Goal: Task Accomplishment & Management: Use online tool/utility

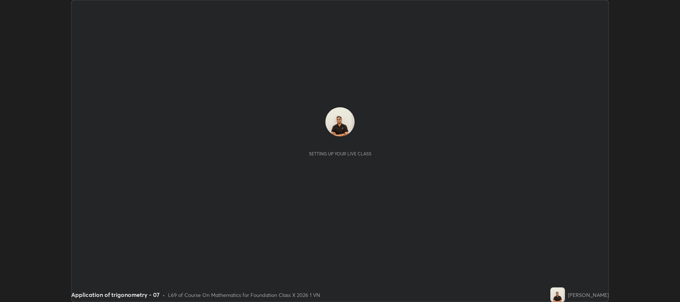
scroll to position [302, 680]
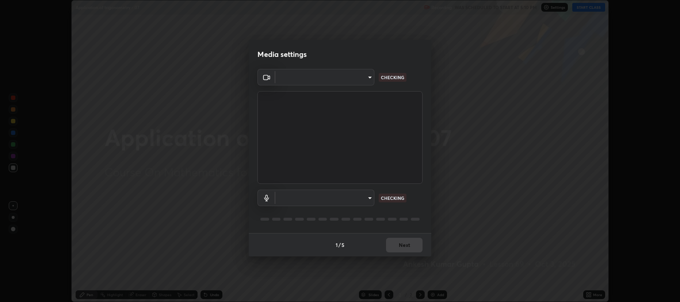
type input "2a561c120c3220b2f8b99532909308587796bda8d732d287aca83a6dd182eb89"
type input "4248022660fb31bfe16568b74ac375d69b7b1dc60cb96e3dcbfb7e6c121d0d47"
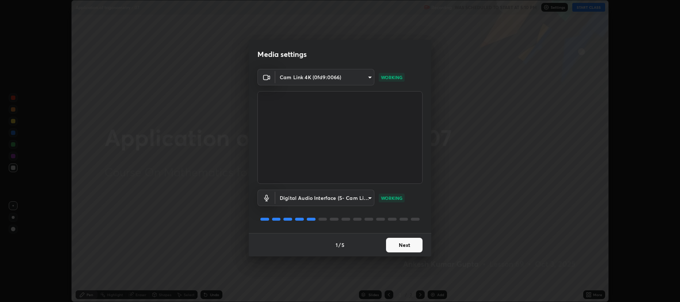
click at [391, 247] on button "Next" at bounding box center [404, 245] width 37 height 15
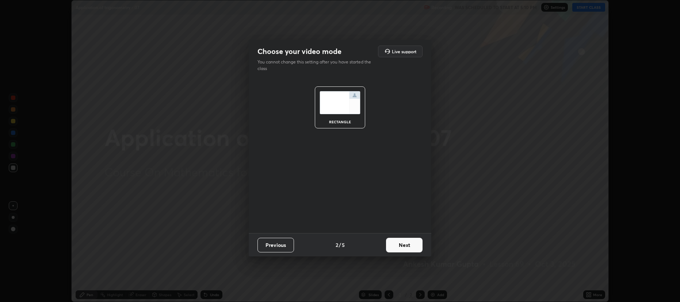
click at [395, 245] on button "Next" at bounding box center [404, 245] width 37 height 15
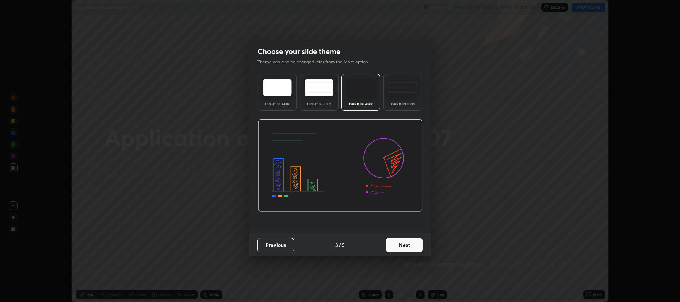
click at [397, 246] on button "Next" at bounding box center [404, 245] width 37 height 15
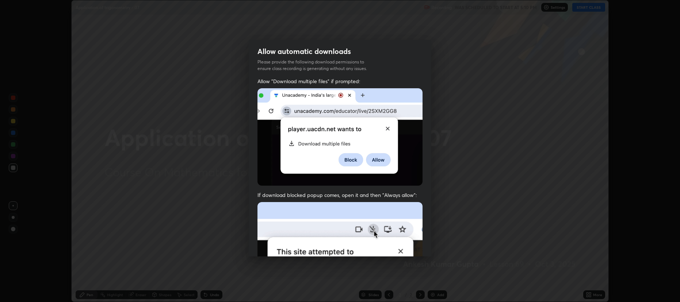
click at [398, 243] on img at bounding box center [340, 282] width 165 height 160
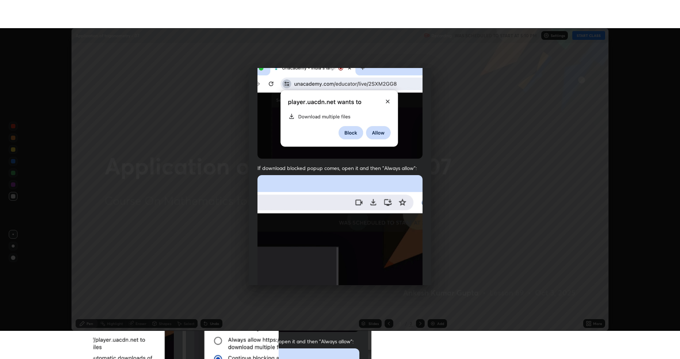
scroll to position [148, 0]
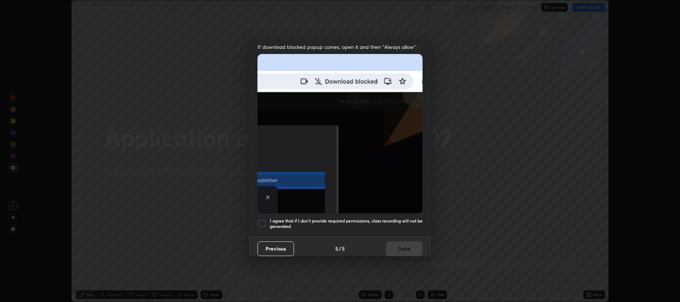
click at [262, 220] on div at bounding box center [262, 224] width 9 height 9
click at [392, 245] on button "Done" at bounding box center [404, 249] width 37 height 15
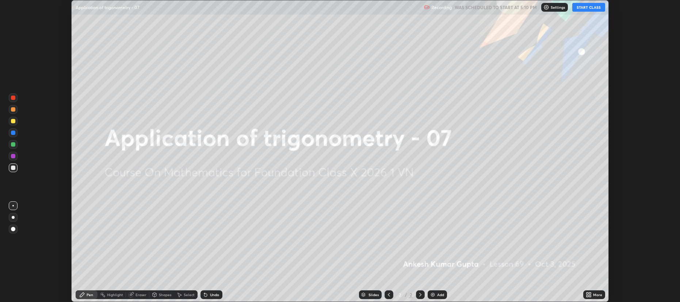
click at [584, 8] on button "START CLASS" at bounding box center [588, 7] width 33 height 9
click at [590, 296] on icon at bounding box center [590, 296] width 2 height 2
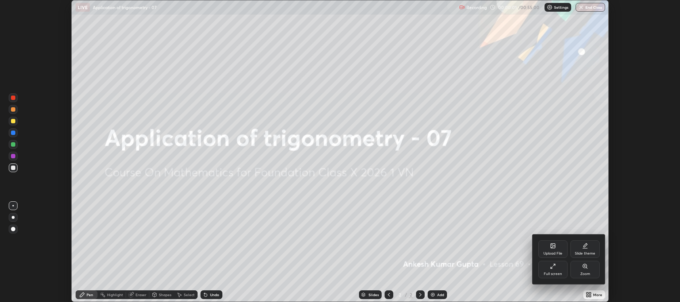
click at [548, 277] on div "Full screen" at bounding box center [552, 270] width 29 height 18
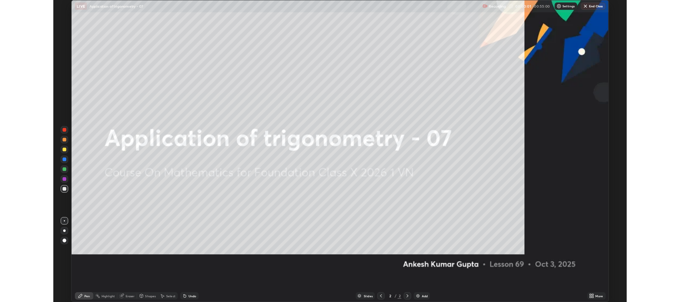
scroll to position [358, 680]
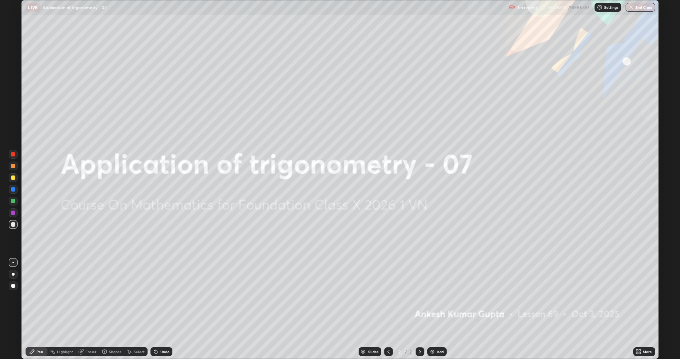
click at [433, 302] on img at bounding box center [433, 351] width 6 height 6
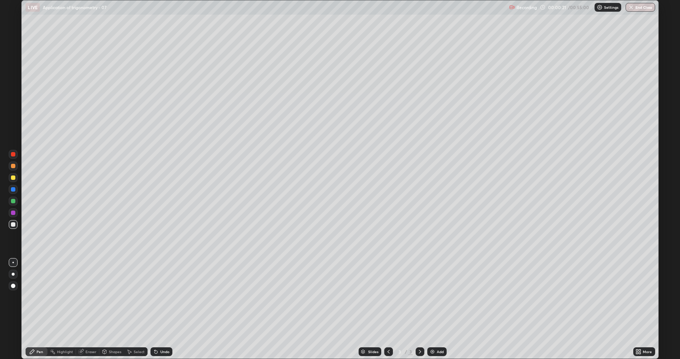
click at [111, 302] on div "Shapes" at bounding box center [115, 352] width 12 height 4
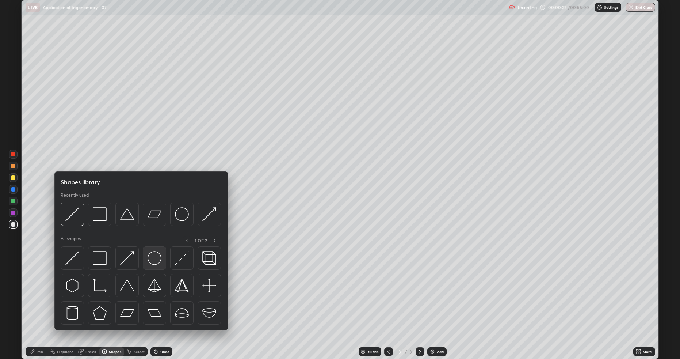
click at [149, 259] on img at bounding box center [155, 258] width 14 height 14
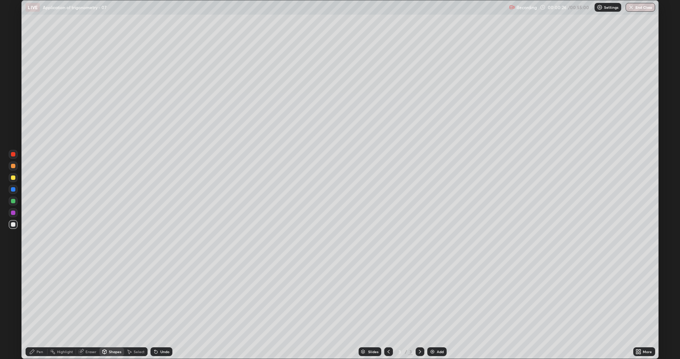
click at [38, 302] on div "Pen" at bounding box center [40, 352] width 7 height 4
click at [113, 302] on div "Shapes" at bounding box center [115, 352] width 12 height 4
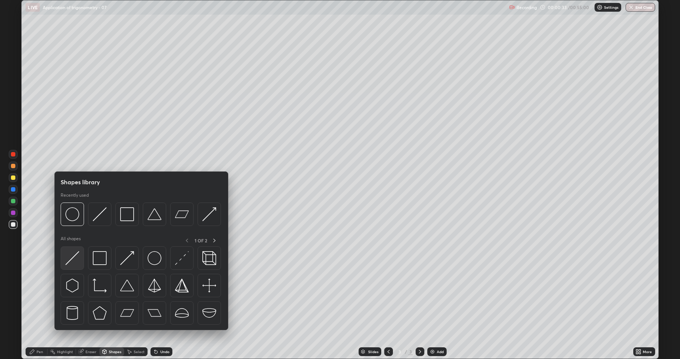
click at [81, 255] on div at bounding box center [72, 257] width 23 height 23
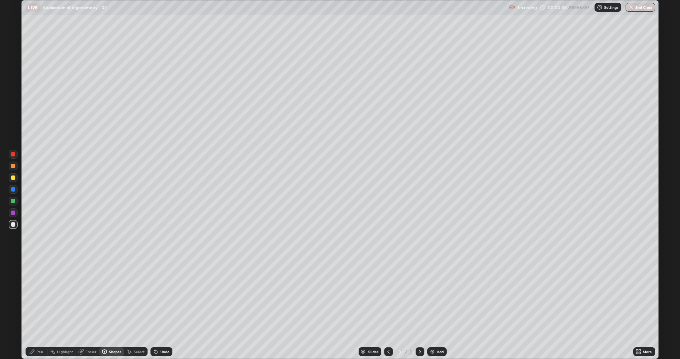
click at [162, 302] on div "Undo" at bounding box center [164, 352] width 9 height 4
click at [31, 302] on icon at bounding box center [32, 351] width 4 height 4
click at [84, 302] on div "Eraser" at bounding box center [87, 351] width 23 height 9
click at [637, 302] on div "More" at bounding box center [644, 351] width 22 height 9
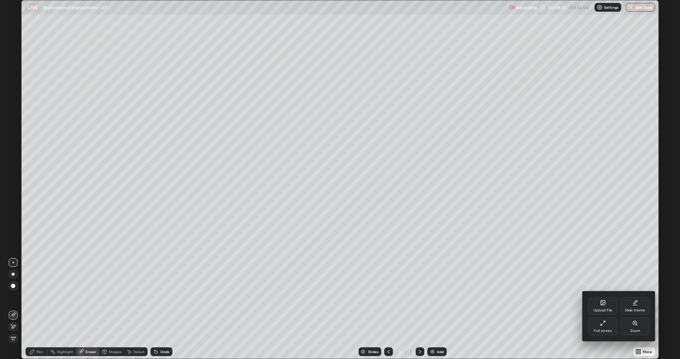
click at [597, 302] on div "Full screen" at bounding box center [602, 326] width 29 height 18
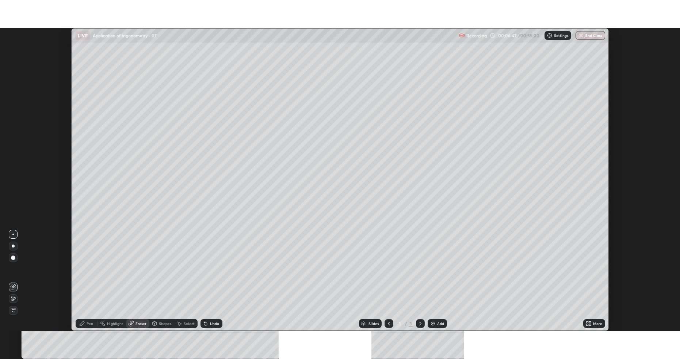
scroll to position [36223, 35845]
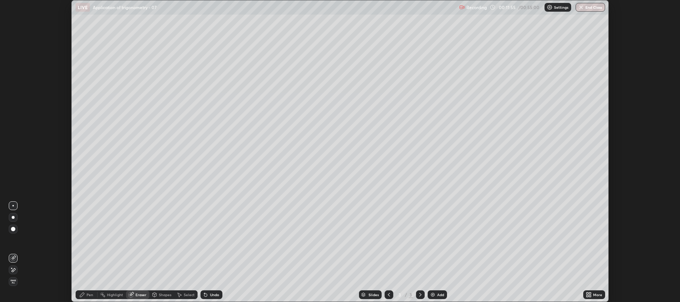
click at [590, 294] on icon at bounding box center [590, 294] width 2 height 2
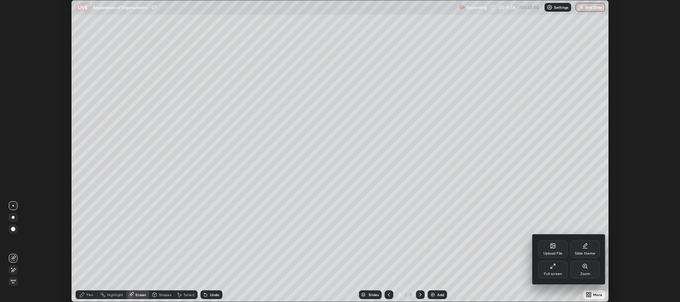
click at [552, 270] on div "Full screen" at bounding box center [552, 270] width 29 height 18
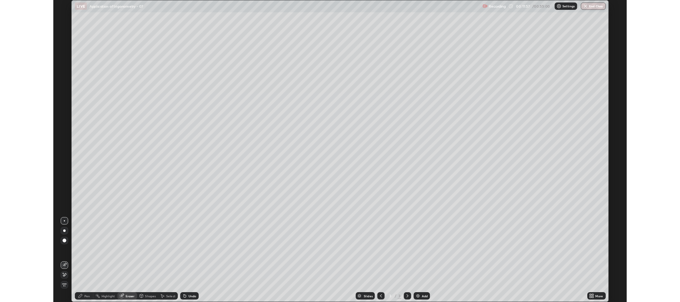
scroll to position [358, 680]
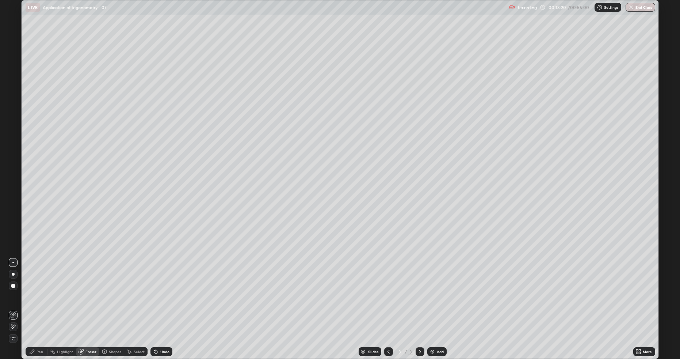
click at [42, 302] on div "Pen" at bounding box center [40, 352] width 7 height 4
click at [84, 302] on icon at bounding box center [81, 351] width 6 height 6
click at [109, 302] on div "Shapes" at bounding box center [111, 351] width 25 height 9
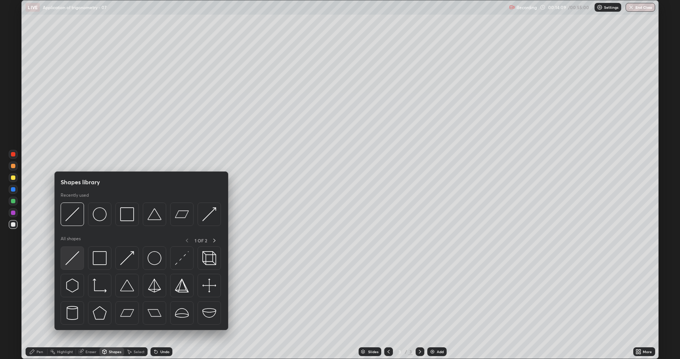
click at [76, 258] on img at bounding box center [72, 258] width 14 height 14
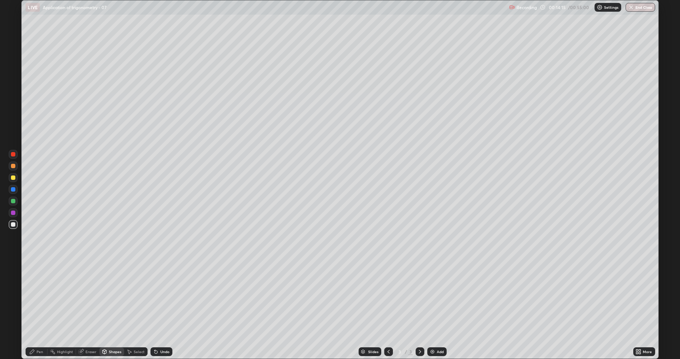
click at [37, 302] on div "Pen" at bounding box center [40, 352] width 7 height 4
click at [113, 302] on div "Shapes" at bounding box center [115, 352] width 12 height 4
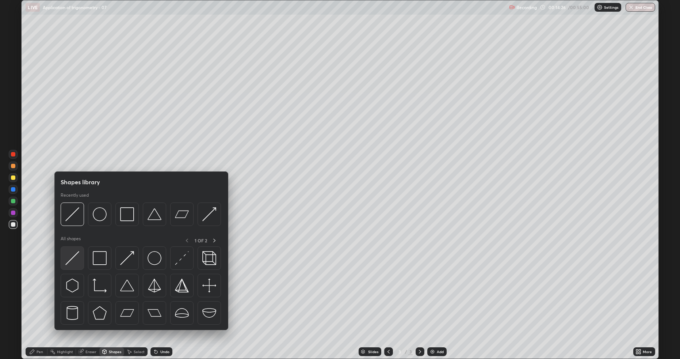
click at [73, 259] on img at bounding box center [72, 258] width 14 height 14
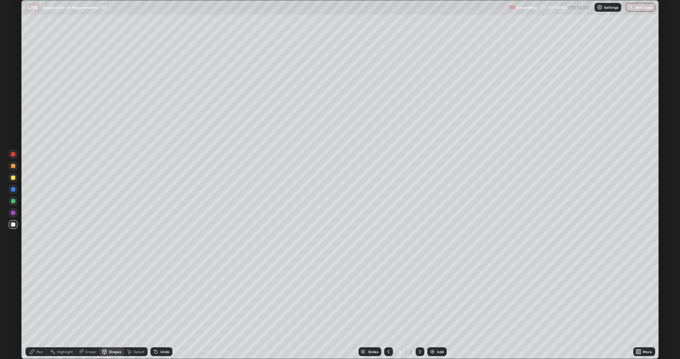
click at [34, 302] on icon at bounding box center [32, 351] width 4 height 4
click at [110, 302] on div "Shapes" at bounding box center [115, 352] width 12 height 4
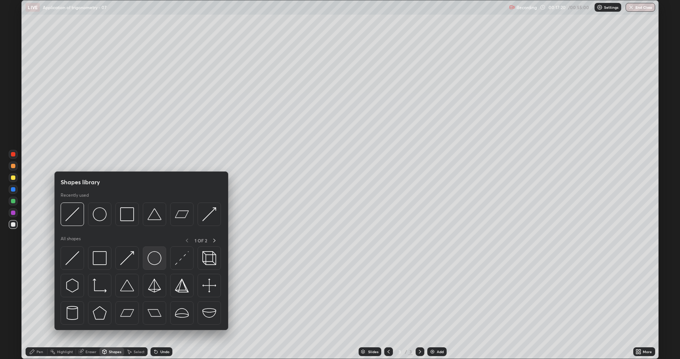
click at [148, 263] on img at bounding box center [155, 258] width 14 height 14
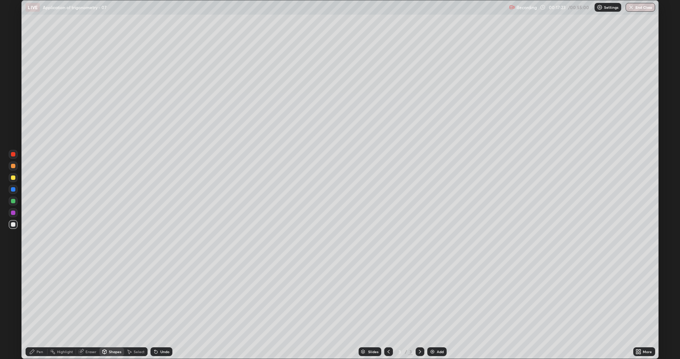
click at [85, 302] on div "Eraser" at bounding box center [87, 351] width 23 height 9
click at [108, 302] on div "Shapes" at bounding box center [111, 351] width 25 height 9
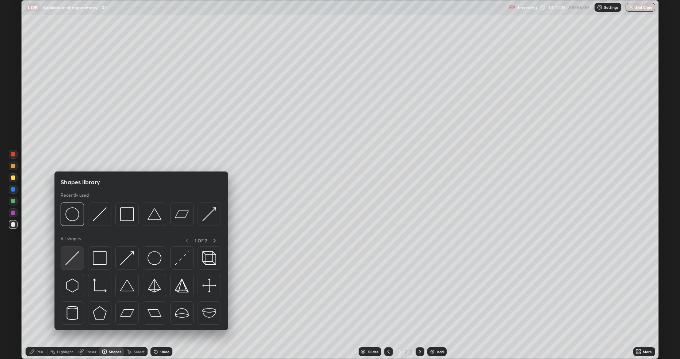
click at [75, 261] on img at bounding box center [72, 258] width 14 height 14
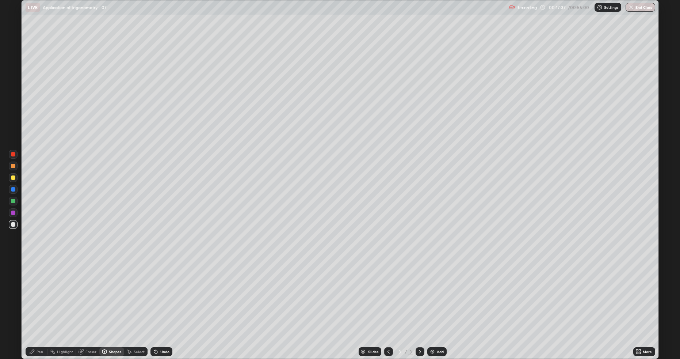
click at [31, 302] on icon at bounding box center [32, 351] width 4 height 4
click at [109, 302] on div "Shapes" at bounding box center [115, 352] width 12 height 4
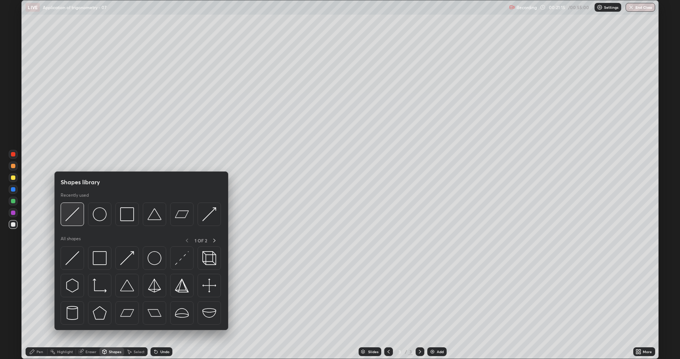
click at [71, 220] on img at bounding box center [72, 214] width 14 height 14
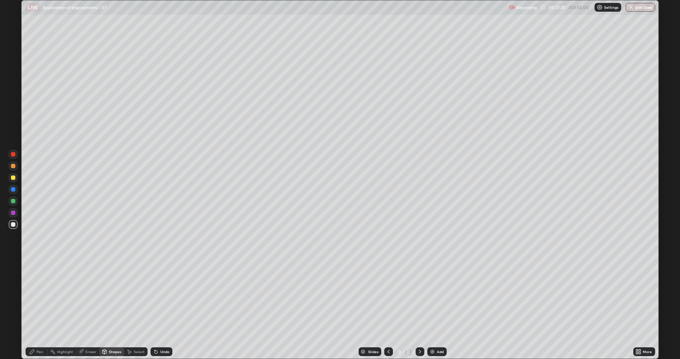
click at [156, 302] on icon at bounding box center [156, 351] width 6 height 6
click at [159, 302] on div "Undo" at bounding box center [161, 351] width 22 height 9
click at [39, 302] on div "Pen" at bounding box center [37, 351] width 22 height 9
click at [431, 302] on div "Add" at bounding box center [436, 351] width 19 height 9
click at [108, 302] on div "Shapes" at bounding box center [111, 351] width 25 height 9
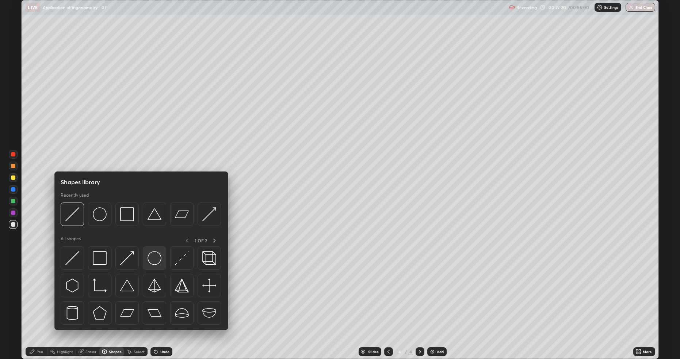
click at [152, 256] on img at bounding box center [155, 258] width 14 height 14
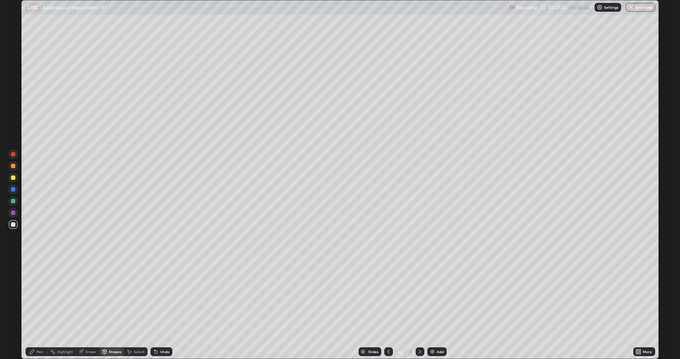
click at [113, 302] on div "Shapes" at bounding box center [115, 352] width 12 height 4
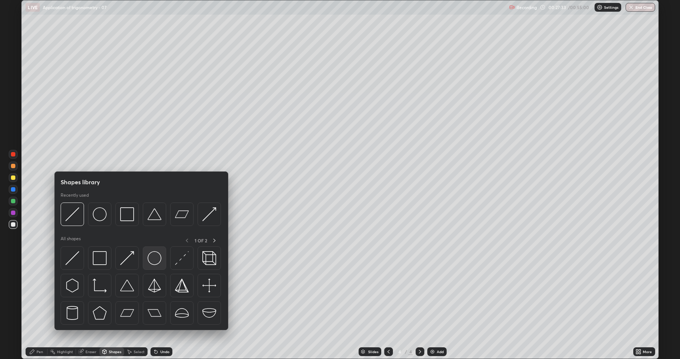
click at [155, 258] on img at bounding box center [155, 258] width 14 height 14
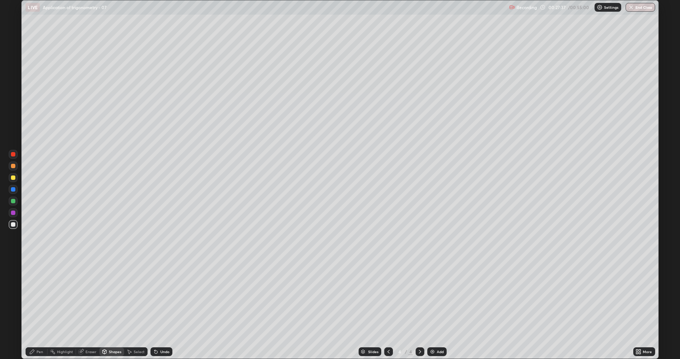
click at [12, 176] on div at bounding box center [13, 177] width 4 height 4
click at [110, 302] on div "Shapes" at bounding box center [115, 352] width 12 height 4
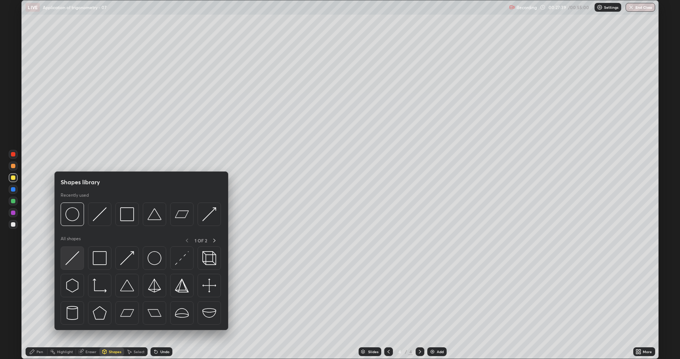
click at [72, 262] on img at bounding box center [72, 258] width 14 height 14
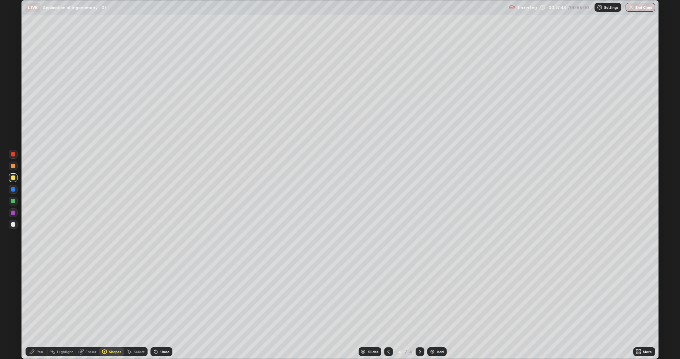
click at [159, 302] on div "Undo" at bounding box center [161, 351] width 22 height 9
click at [35, 302] on div "Pen" at bounding box center [37, 351] width 22 height 9
click at [111, 302] on div "Shapes" at bounding box center [115, 352] width 12 height 4
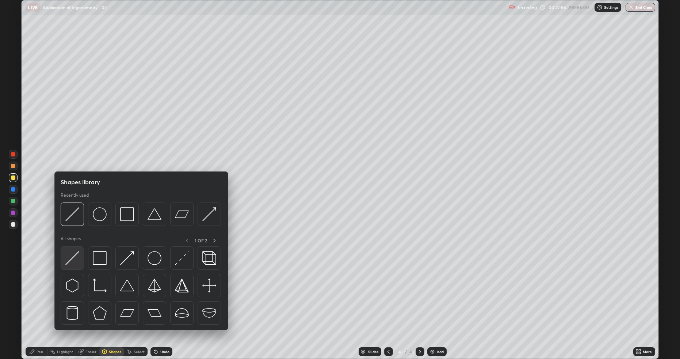
click at [74, 261] on img at bounding box center [72, 258] width 14 height 14
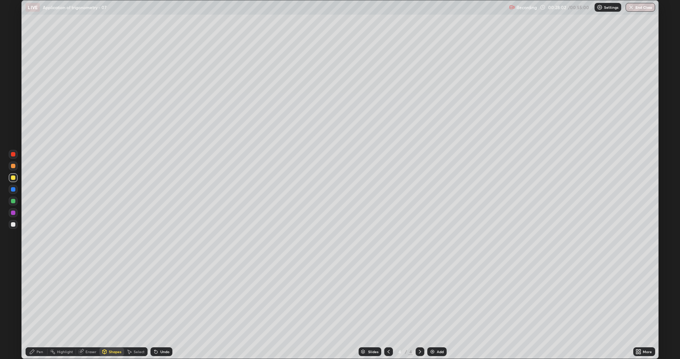
click at [39, 302] on div "Pen" at bounding box center [40, 352] width 7 height 4
click at [113, 302] on div "Shapes" at bounding box center [115, 352] width 12 height 4
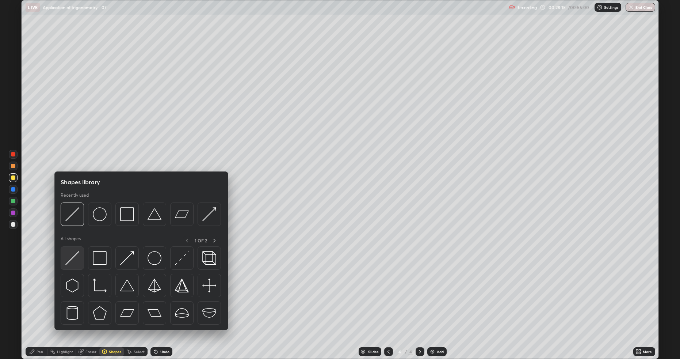
click at [77, 262] on img at bounding box center [72, 258] width 14 height 14
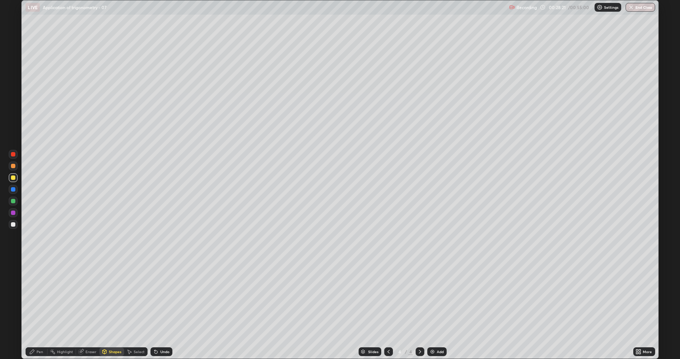
click at [34, 302] on icon at bounding box center [32, 351] width 6 height 6
click at [434, 302] on img at bounding box center [433, 351] width 6 height 6
click at [161, 302] on div "Undo" at bounding box center [164, 352] width 9 height 4
click at [104, 302] on icon at bounding box center [105, 350] width 4 height 1
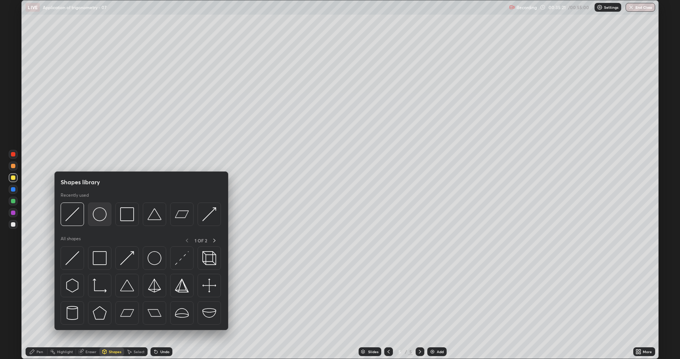
click at [99, 216] on img at bounding box center [100, 214] width 14 height 14
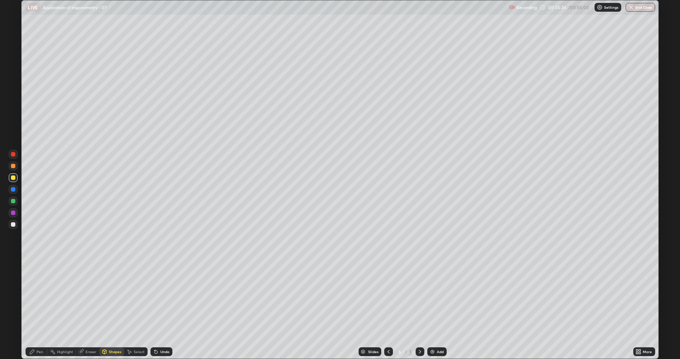
click at [14, 222] on div at bounding box center [13, 224] width 4 height 4
click at [37, 302] on div "Pen" at bounding box center [37, 351] width 22 height 9
click at [114, 302] on div "Shapes" at bounding box center [115, 352] width 12 height 4
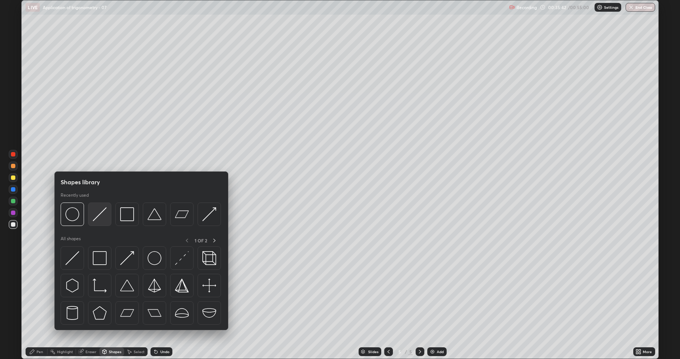
click at [103, 215] on img at bounding box center [100, 214] width 14 height 14
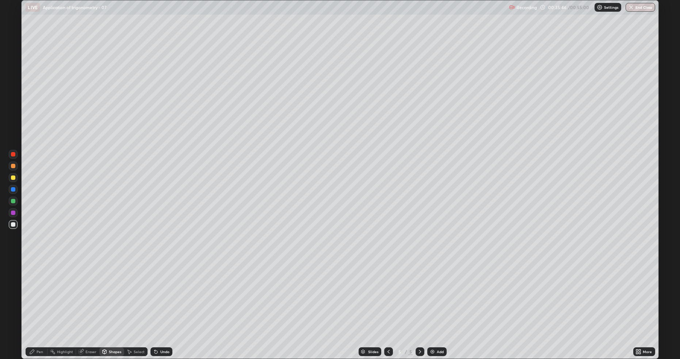
click at [38, 302] on div "Pen" at bounding box center [37, 351] width 22 height 9
click at [109, 302] on div "Shapes" at bounding box center [115, 352] width 12 height 4
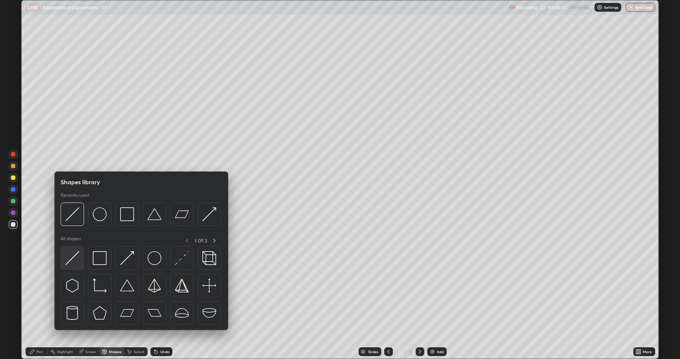
click at [69, 261] on img at bounding box center [72, 258] width 14 height 14
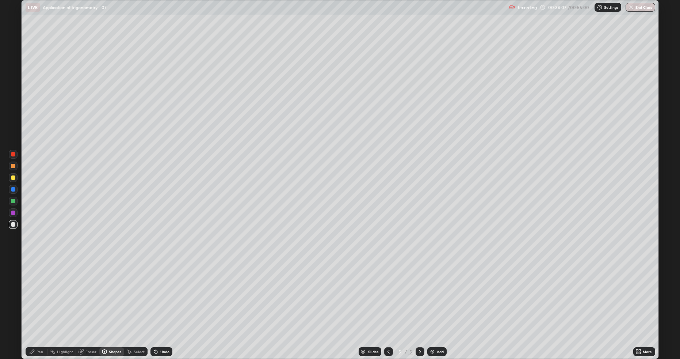
click at [37, 302] on div "Pen" at bounding box center [40, 352] width 7 height 4
click at [13, 178] on div at bounding box center [13, 177] width 4 height 4
click at [431, 302] on img at bounding box center [433, 351] width 6 height 6
click at [14, 224] on div at bounding box center [13, 224] width 4 height 4
click at [107, 302] on icon at bounding box center [105, 351] width 6 height 6
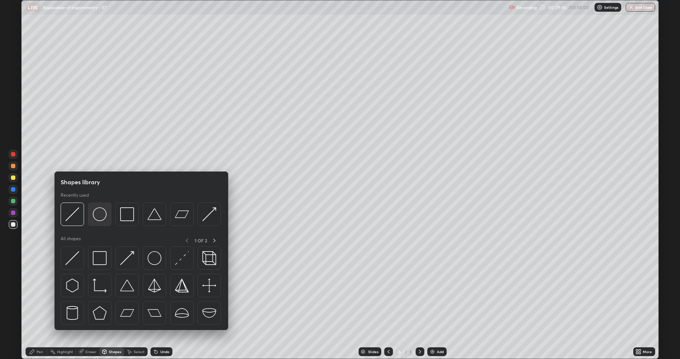
click at [98, 217] on img at bounding box center [100, 214] width 14 height 14
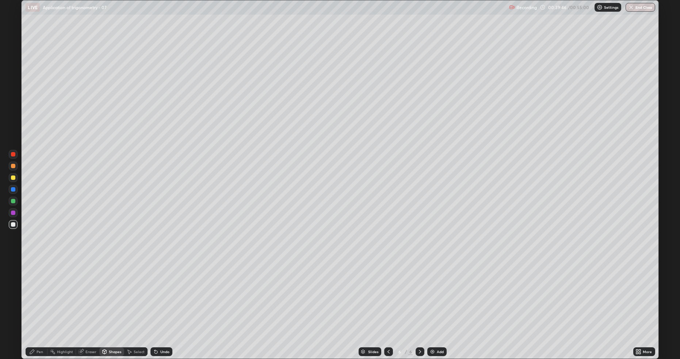
click at [35, 302] on icon at bounding box center [32, 351] width 6 height 6
click at [106, 302] on icon at bounding box center [105, 351] width 6 height 6
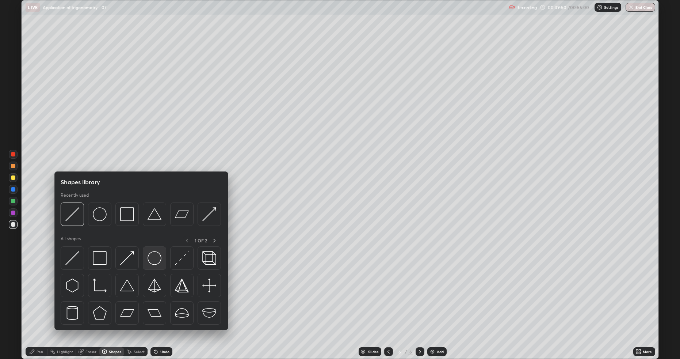
click at [152, 258] on img at bounding box center [155, 258] width 14 height 14
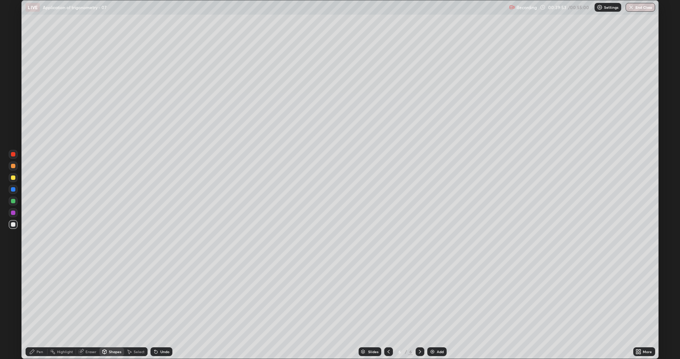
click at [38, 302] on div "Pen" at bounding box center [40, 352] width 7 height 4
click at [112, 302] on div "Shapes" at bounding box center [115, 352] width 12 height 4
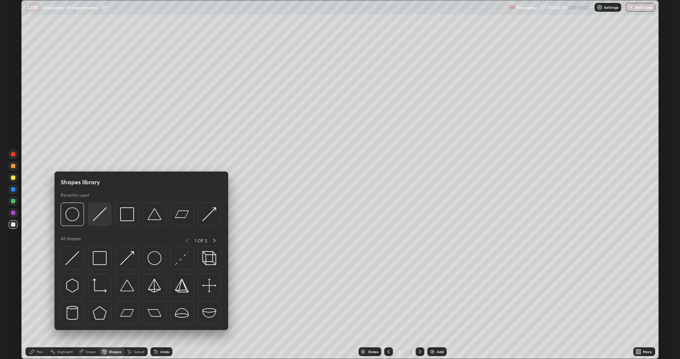
click at [98, 219] on img at bounding box center [100, 214] width 14 height 14
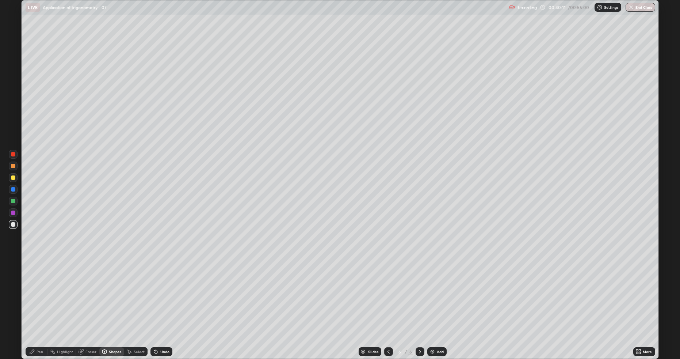
click at [35, 302] on div "Pen" at bounding box center [37, 351] width 22 height 9
click at [109, 302] on div "Shapes" at bounding box center [111, 351] width 25 height 9
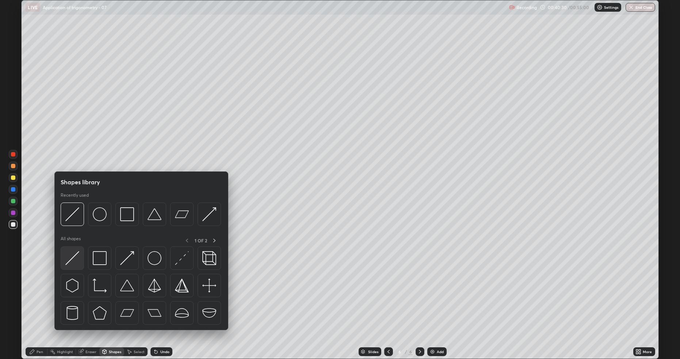
click at [75, 256] on img at bounding box center [72, 258] width 14 height 14
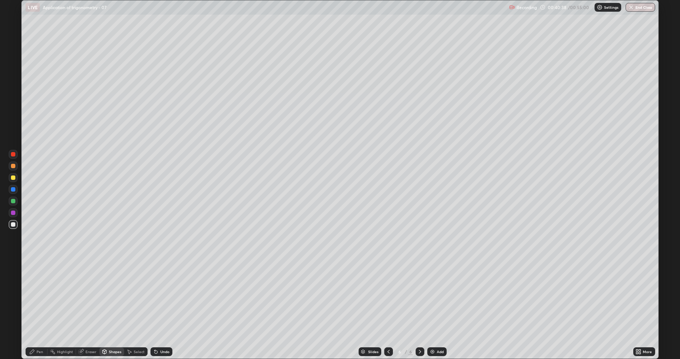
click at [33, 302] on icon at bounding box center [32, 351] width 4 height 4
click at [112, 302] on div "Shapes" at bounding box center [115, 352] width 12 height 4
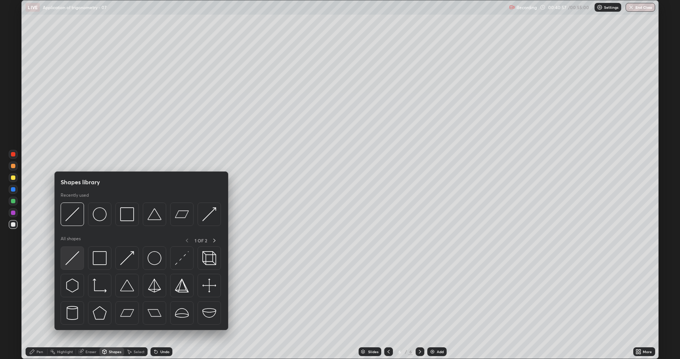
click at [78, 258] on img at bounding box center [72, 258] width 14 height 14
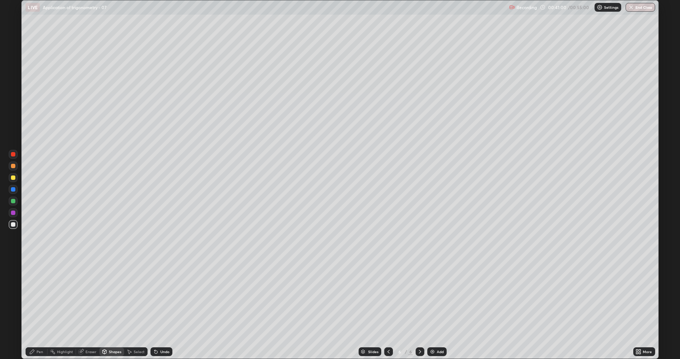
click at [32, 302] on div "Pen" at bounding box center [37, 351] width 22 height 9
click at [434, 302] on img at bounding box center [433, 351] width 6 height 6
click at [111, 302] on div "Shapes" at bounding box center [115, 352] width 12 height 4
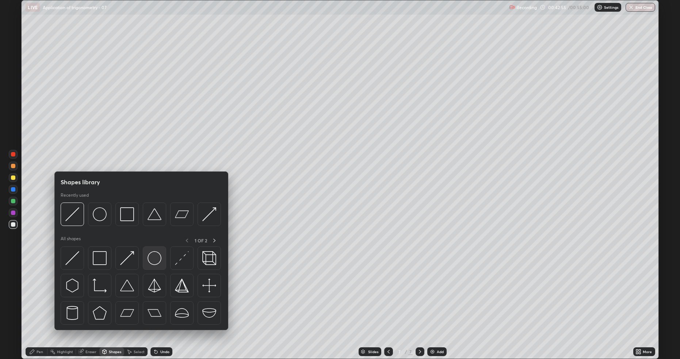
click at [155, 260] on img at bounding box center [155, 258] width 14 height 14
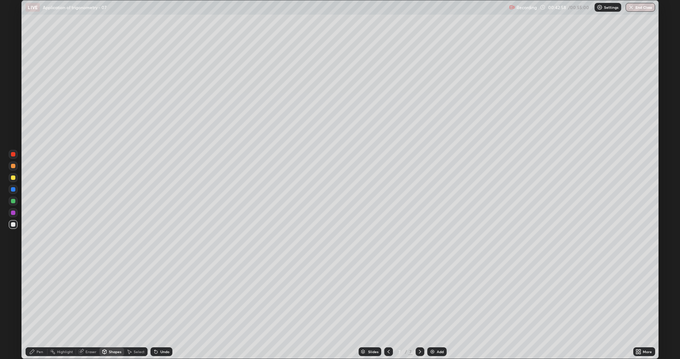
click at [37, 302] on div "Pen" at bounding box center [40, 352] width 7 height 4
click at [110, 302] on div "Shapes" at bounding box center [115, 352] width 12 height 4
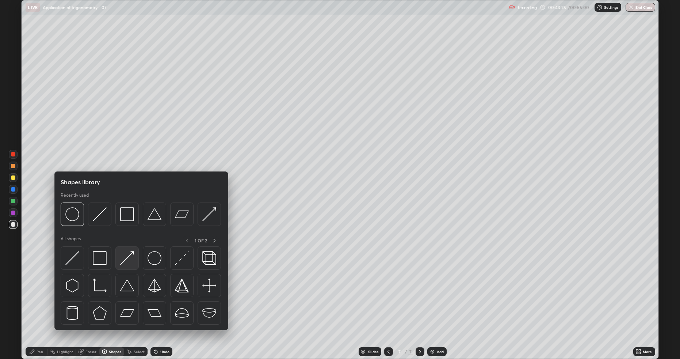
click at [127, 259] on img at bounding box center [127, 258] width 14 height 14
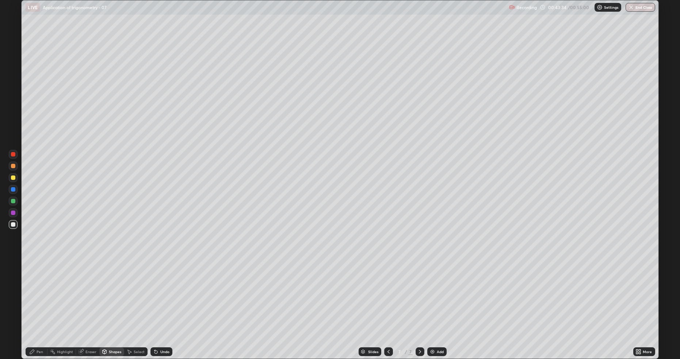
click at [38, 302] on div "Pen" at bounding box center [40, 352] width 7 height 4
click at [104, 302] on icon at bounding box center [104, 352] width 0 height 3
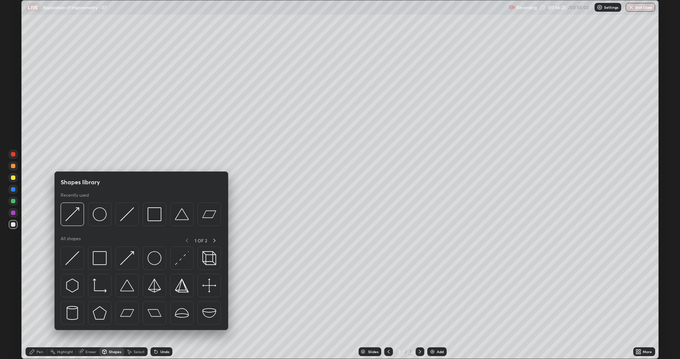
click at [15, 177] on div at bounding box center [13, 177] width 4 height 4
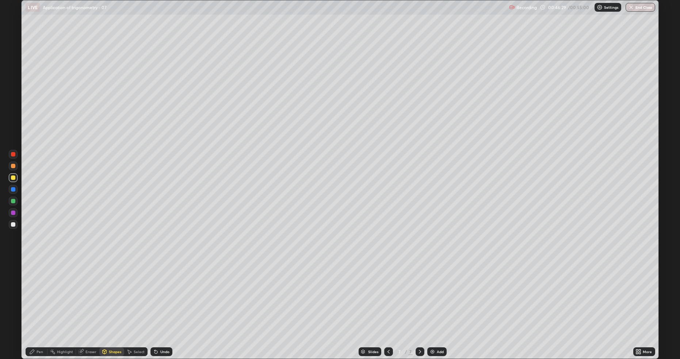
click at [162, 302] on div "Undo" at bounding box center [164, 352] width 9 height 4
click at [108, 302] on div "Shapes" at bounding box center [111, 351] width 25 height 9
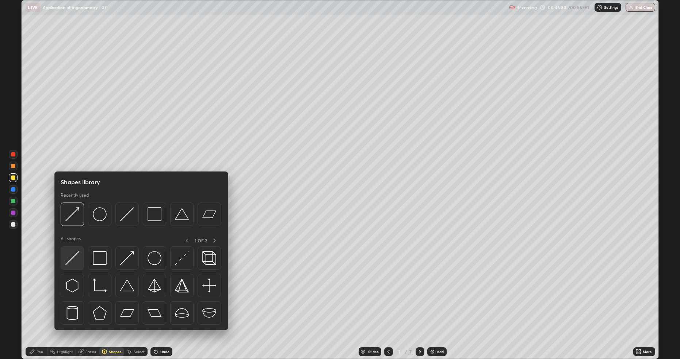
click at [76, 258] on img at bounding box center [72, 258] width 14 height 14
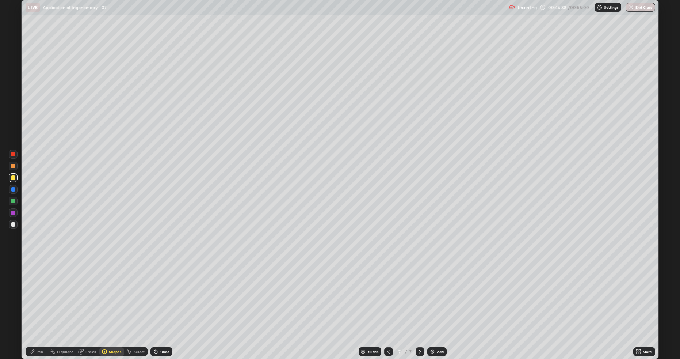
click at [16, 213] on div at bounding box center [13, 212] width 9 height 9
click at [32, 302] on icon at bounding box center [32, 351] width 4 height 4
click at [638, 10] on button "End Class" at bounding box center [640, 7] width 29 height 9
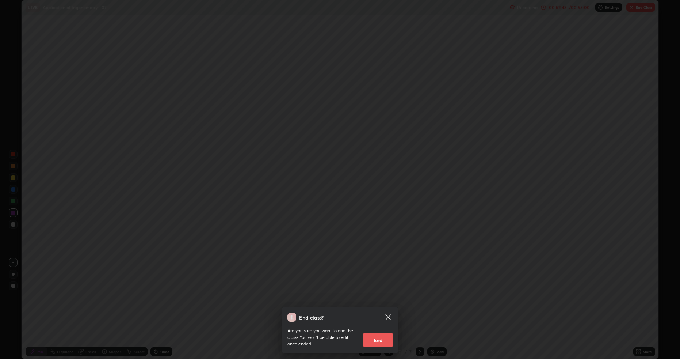
click at [385, 302] on button "End" at bounding box center [377, 339] width 29 height 15
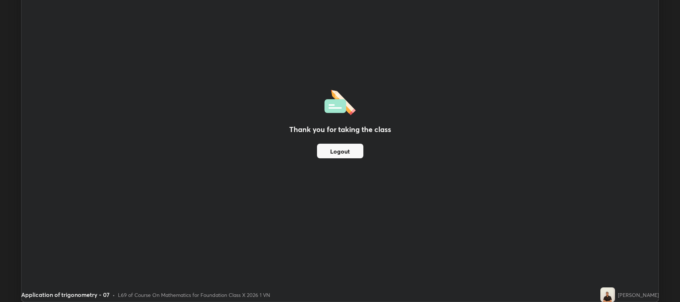
scroll to position [36223, 35845]
